Goal: Use online tool/utility: Utilize a website feature to perform a specific function

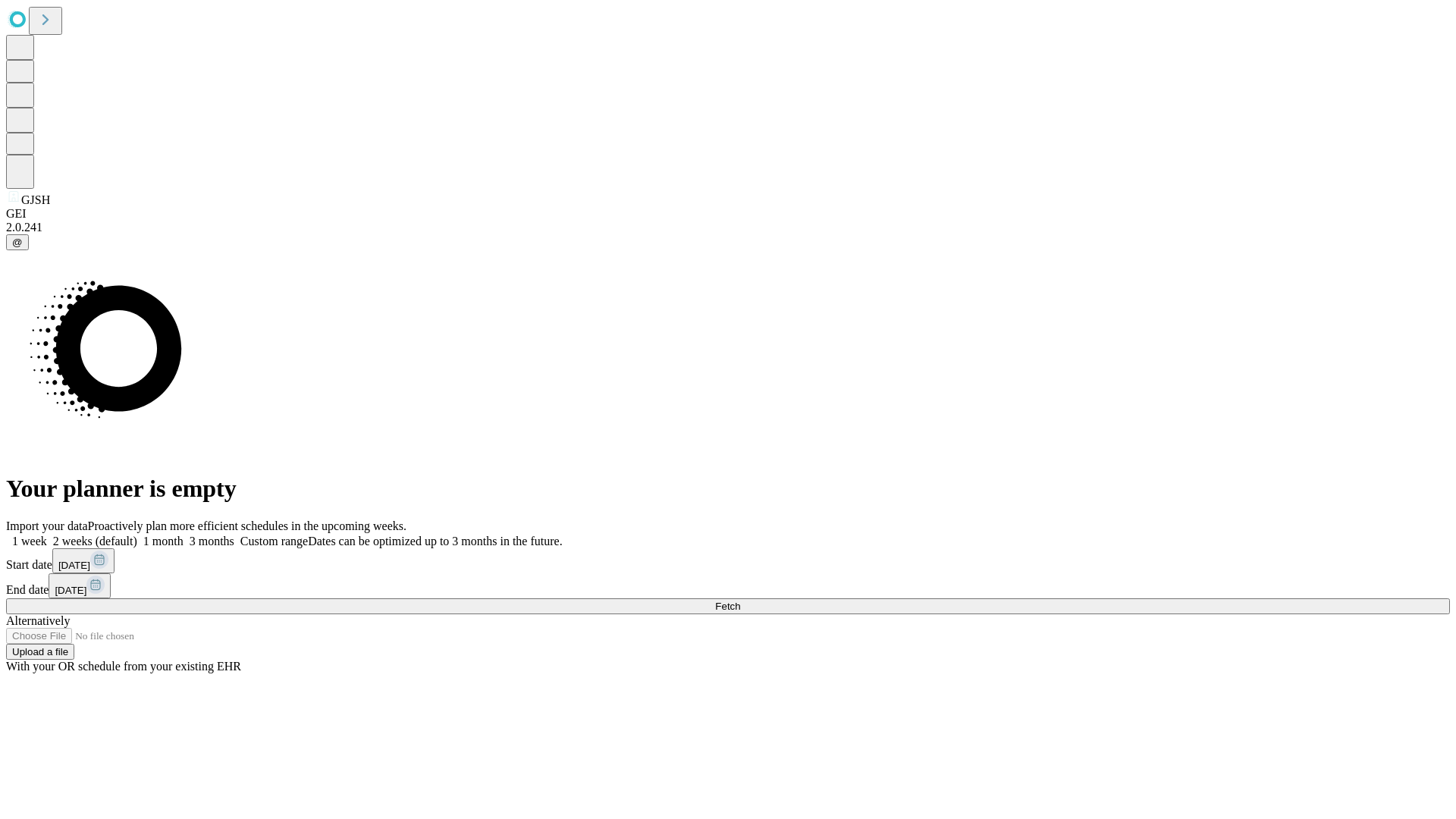
click at [740, 600] on span "Fetch" at bounding box center [727, 606] width 25 height 11
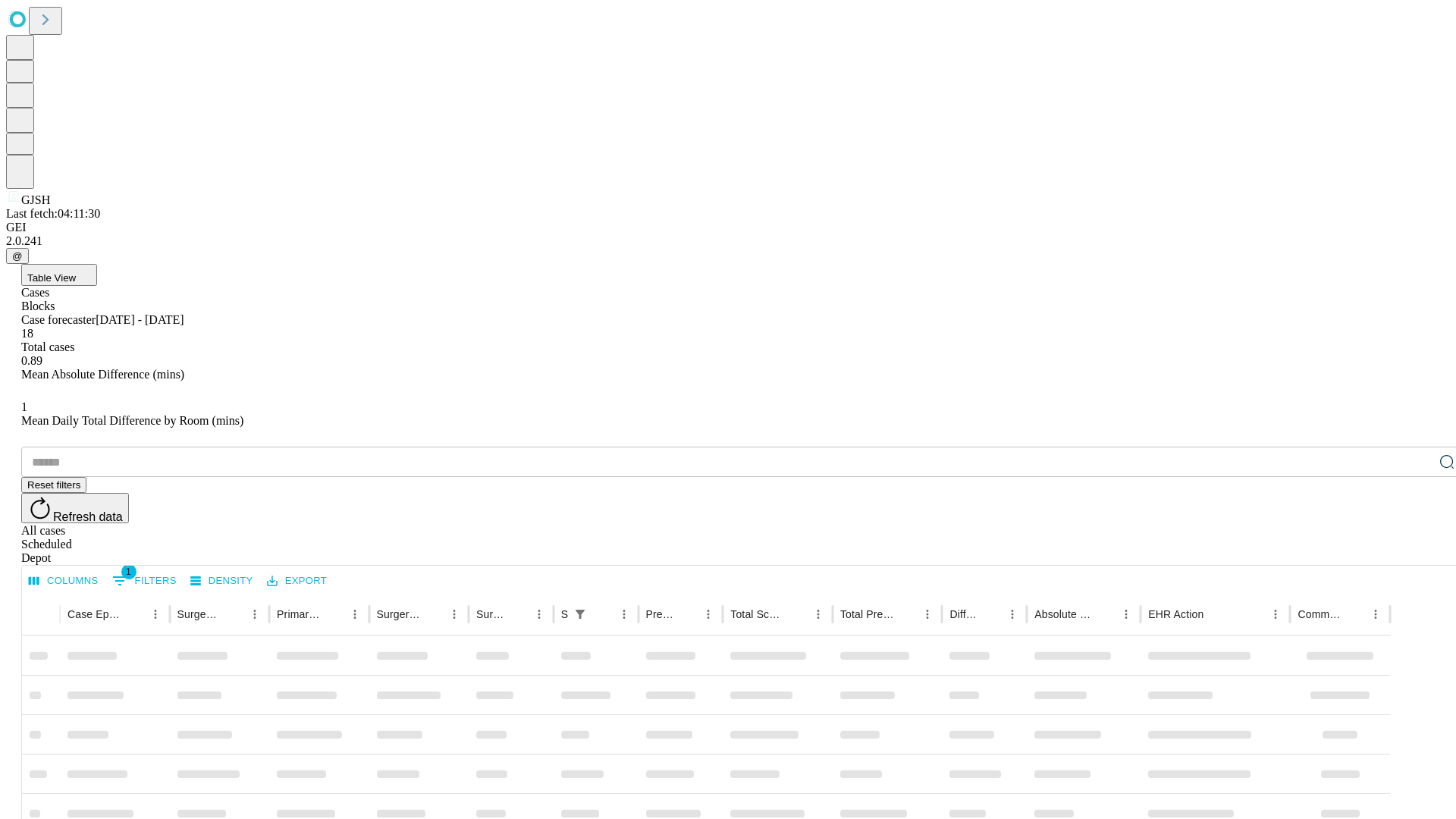
click at [76, 272] on span "Table View" at bounding box center [51, 278] width 49 height 11
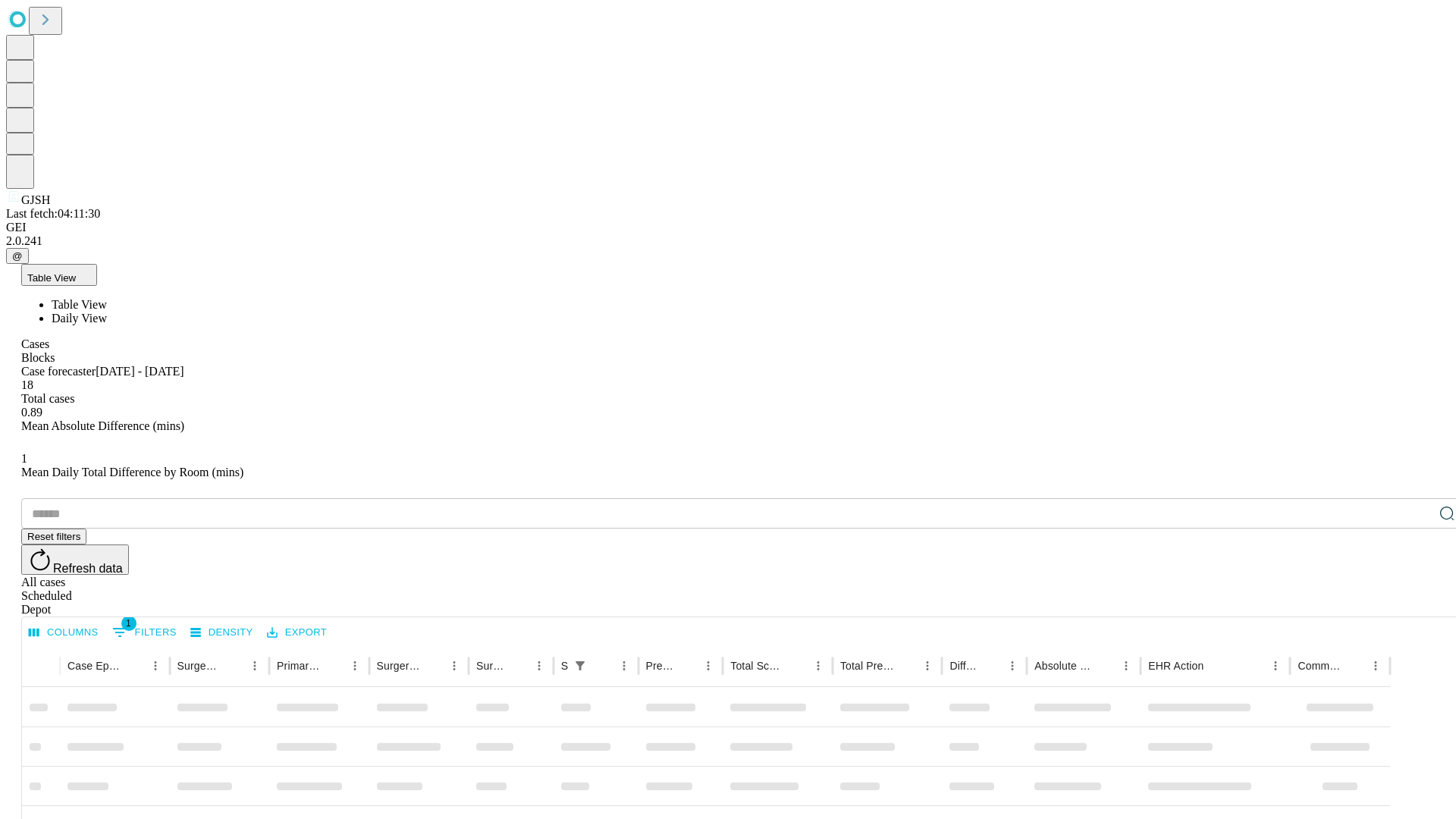
click at [107, 311] on span "Daily View" at bounding box center [78, 318] width 55 height 13
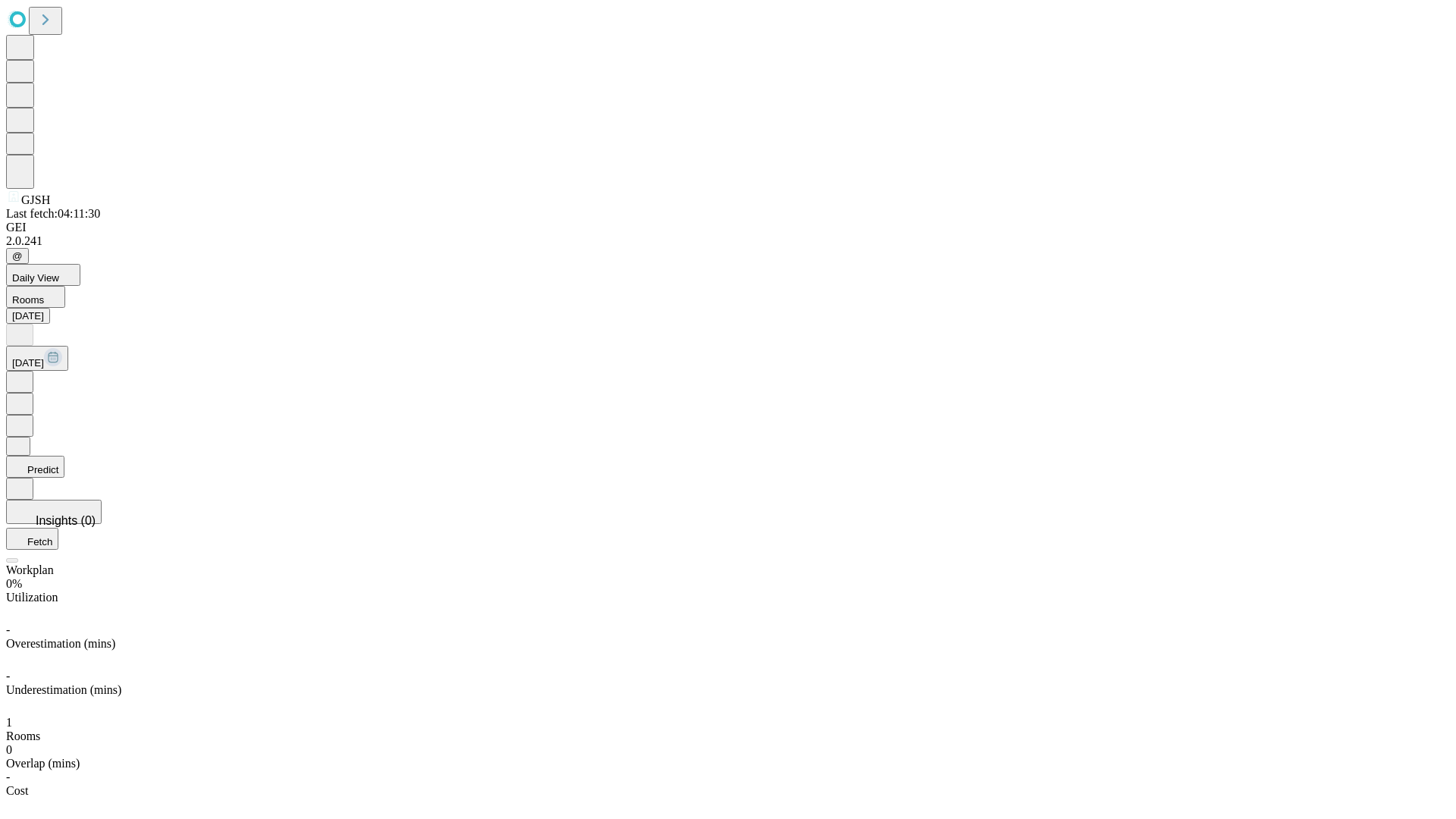
click at [64, 456] on button "Predict" at bounding box center [35, 466] width 58 height 22
